Goal: Task Accomplishment & Management: Complete application form

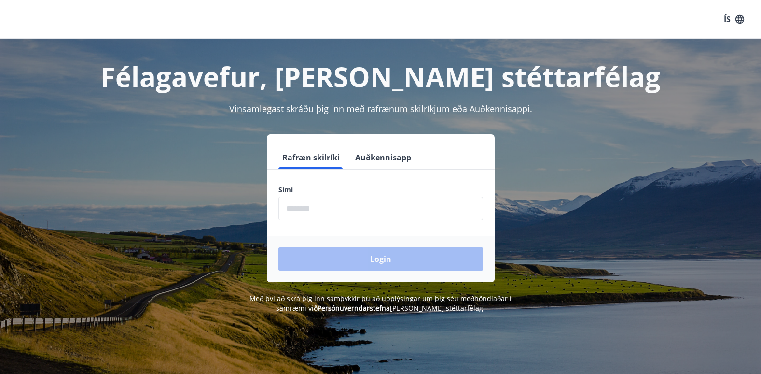
click at [328, 195] on div "Sími ​" at bounding box center [380, 202] width 205 height 35
click at [327, 190] on label "Sími" at bounding box center [380, 190] width 205 height 10
drag, startPoint x: 289, startPoint y: 195, endPoint x: 300, endPoint y: 223, distance: 30.6
click at [300, 223] on form "Rafræn skilríki Auðkennisapp Sími ​ Login" at bounding box center [381, 214] width 228 height 136
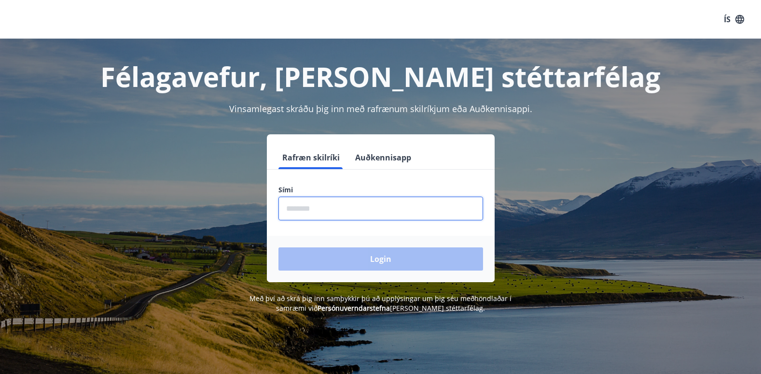
click at [300, 212] on input "phone" at bounding box center [380, 208] width 205 height 24
type input "********"
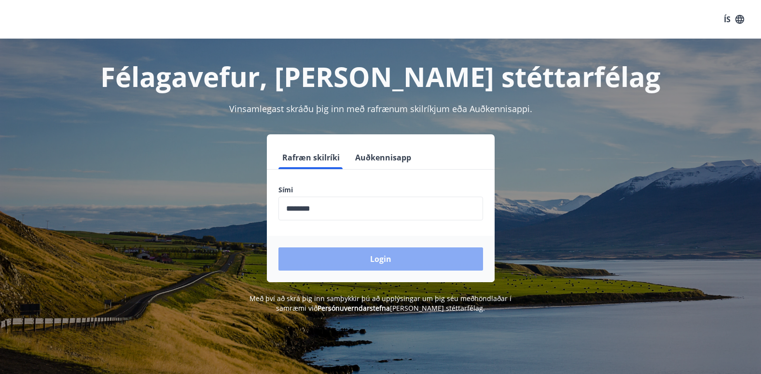
click at [378, 251] on button "Login" at bounding box center [380, 258] width 205 height 23
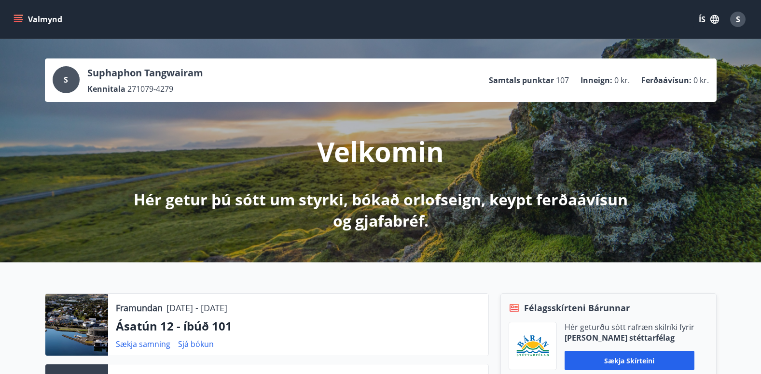
click at [15, 19] on icon "menu" at bounding box center [19, 19] width 10 height 10
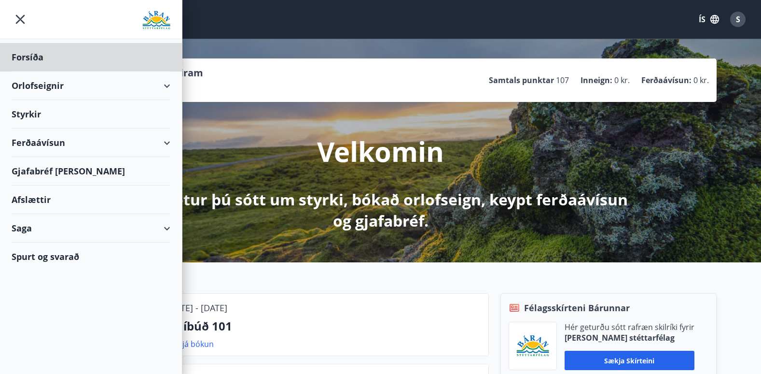
click at [30, 71] on div "Styrkir" at bounding box center [91, 57] width 159 height 28
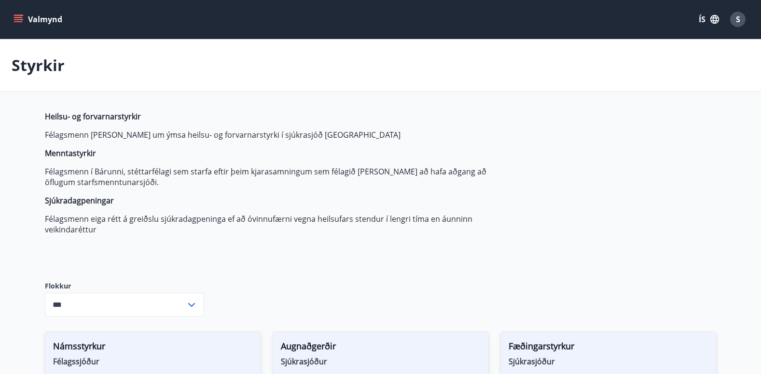
type input "***"
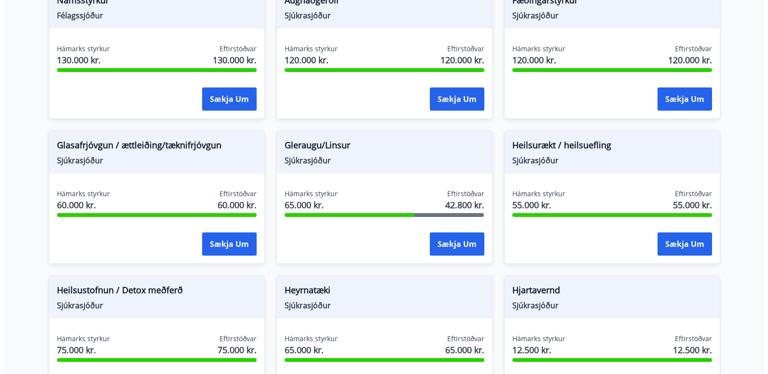
scroll to position [345, 0]
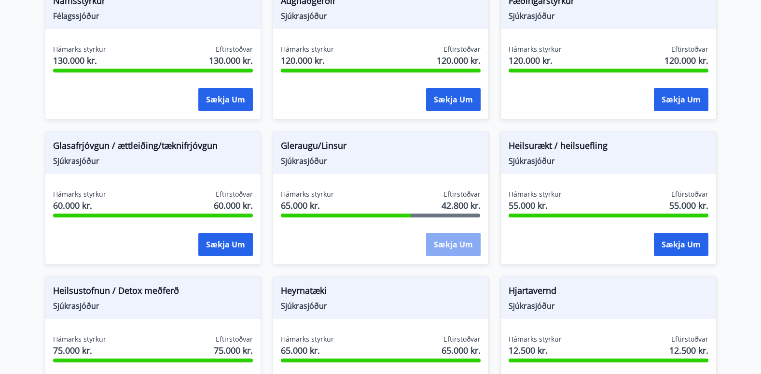
click at [439, 241] on button "Sækja um" at bounding box center [453, 244] width 55 height 23
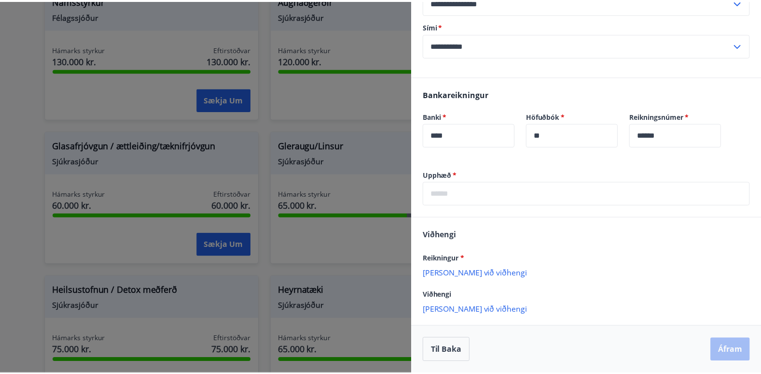
scroll to position [0, 0]
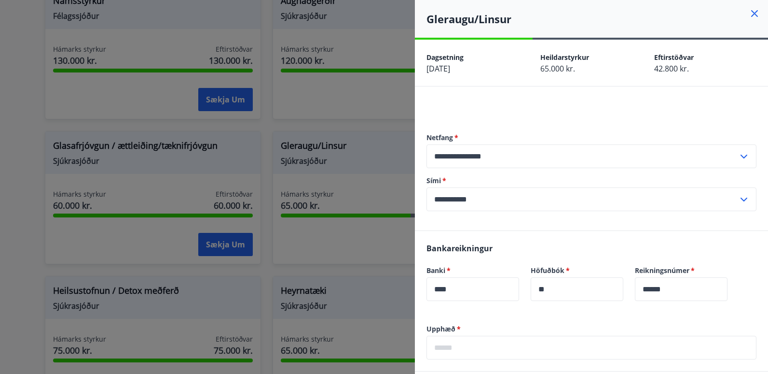
click at [749, 11] on icon at bounding box center [755, 14] width 12 height 12
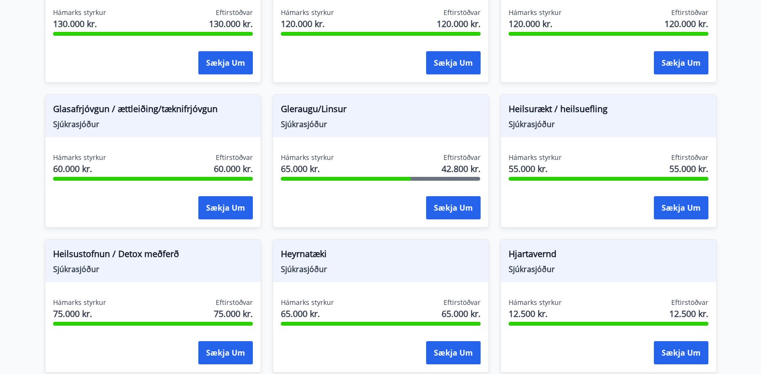
scroll to position [395, 0]
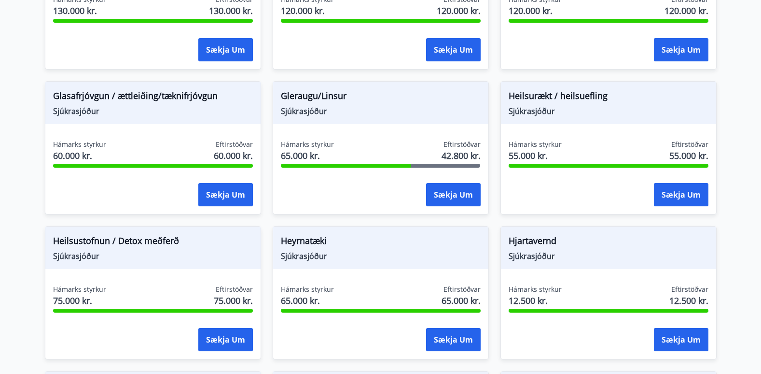
click at [349, 166] on div at bounding box center [346, 166] width 130 height 4
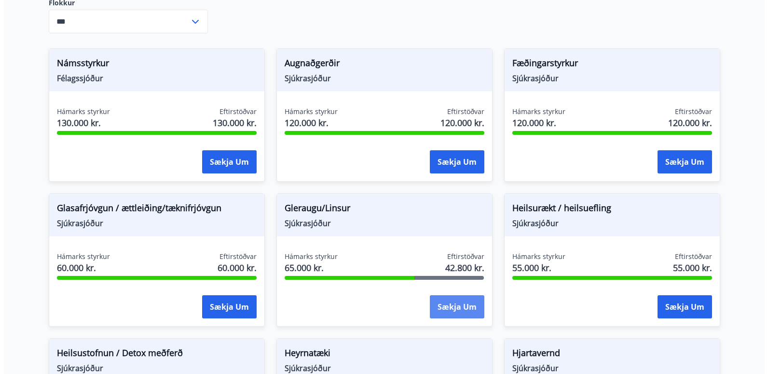
scroll to position [0, 0]
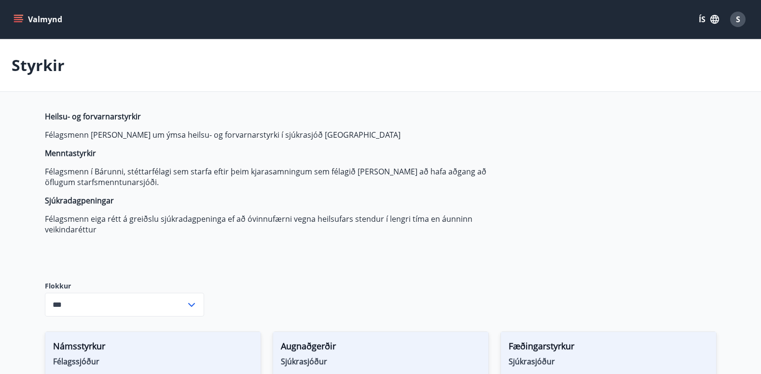
click at [736, 18] on span "S" at bounding box center [738, 19] width 4 height 11
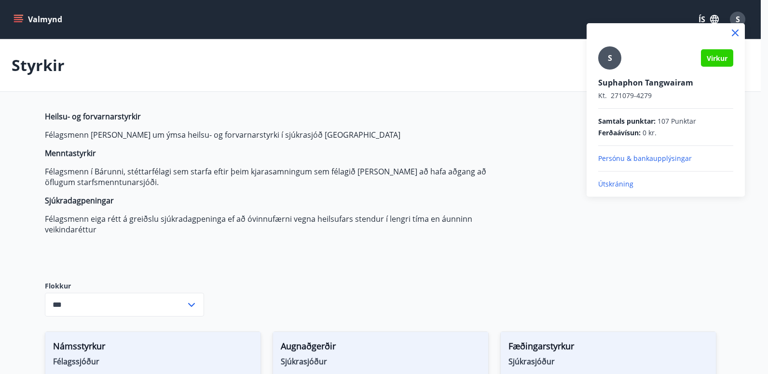
click at [631, 183] on p "Útskráning" at bounding box center [665, 184] width 135 height 10
